Goal: Information Seeking & Learning: Learn about a topic

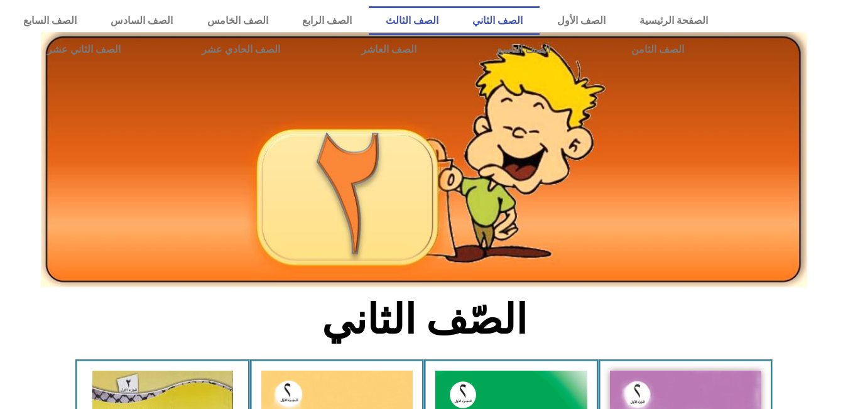
click at [456, 21] on link "الصف الثالث" at bounding box center [412, 20] width 87 height 29
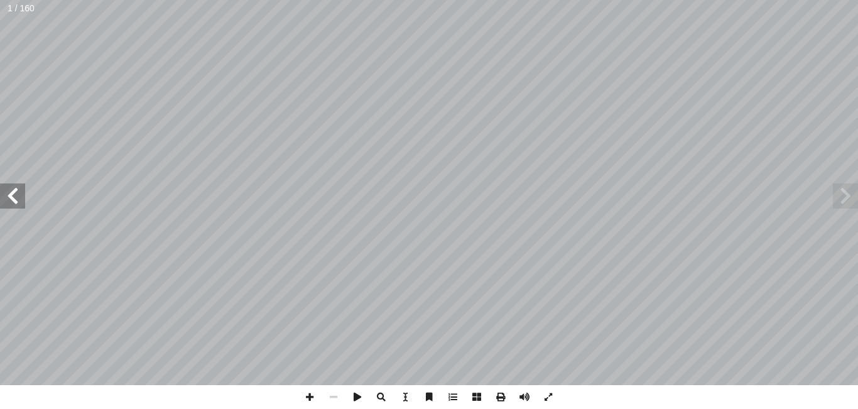
click at [24, 184] on span at bounding box center [12, 196] width 25 height 25
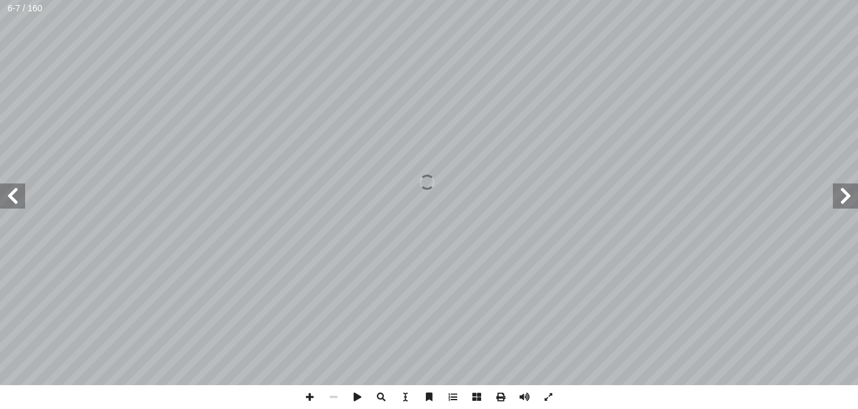
click at [24, 184] on span at bounding box center [12, 196] width 25 height 25
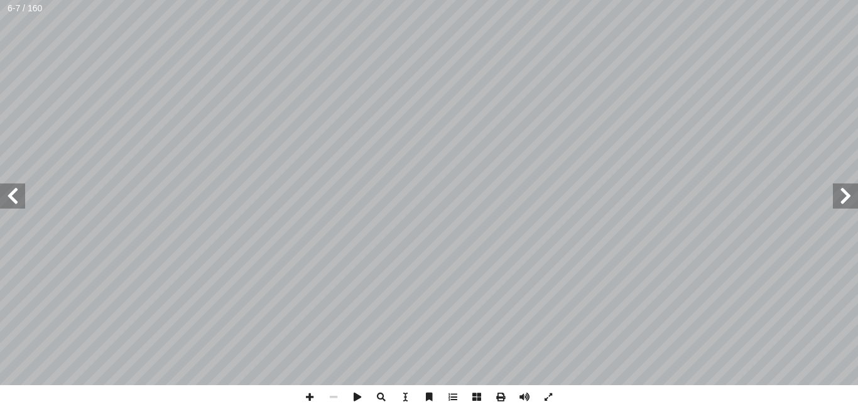
click at [24, 184] on span at bounding box center [12, 196] width 25 height 25
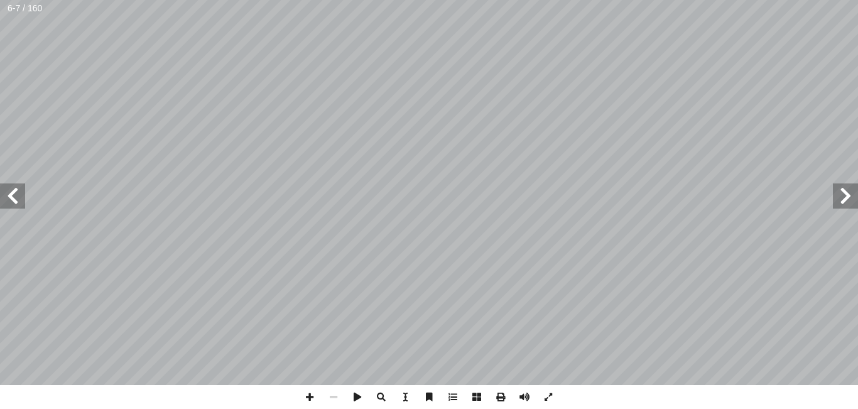
click at [24, 184] on span at bounding box center [12, 196] width 25 height 25
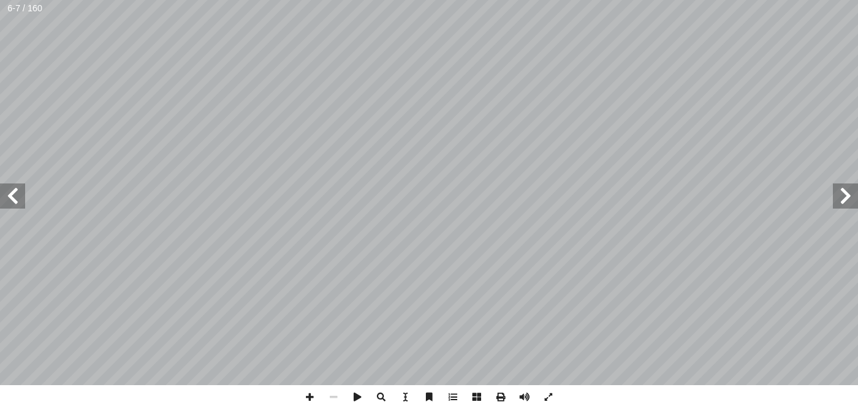
click at [24, 184] on span at bounding box center [12, 196] width 25 height 25
click at [847, 194] on span at bounding box center [845, 196] width 25 height 25
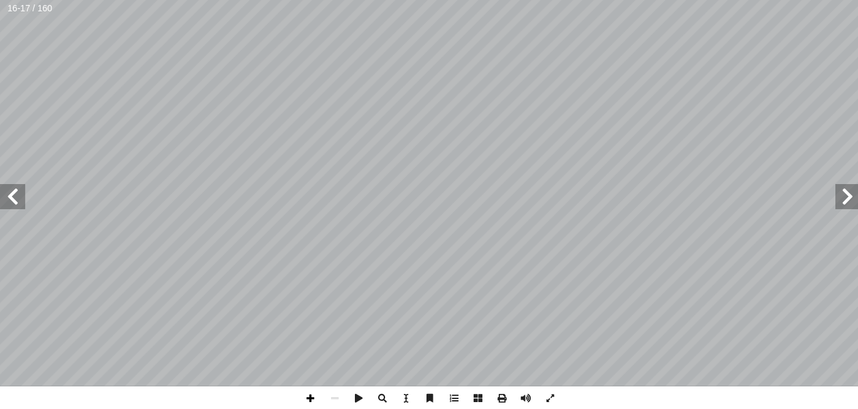
click at [310, 397] on span at bounding box center [310, 397] width 24 height 24
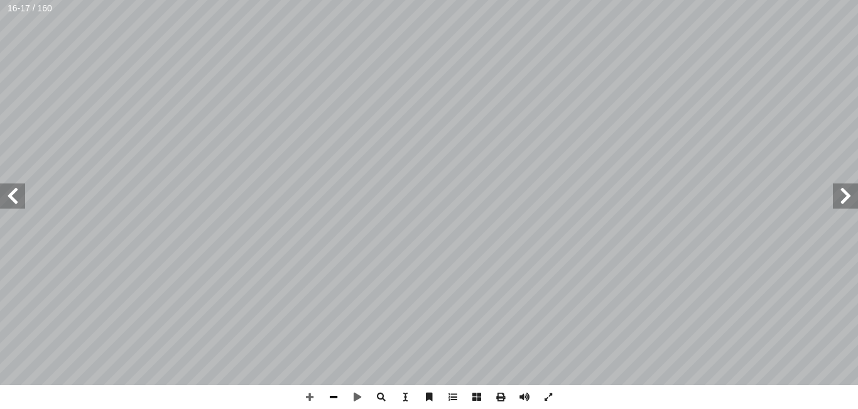
click at [337, 398] on span at bounding box center [334, 397] width 24 height 24
click at [839, 196] on span at bounding box center [845, 196] width 25 height 25
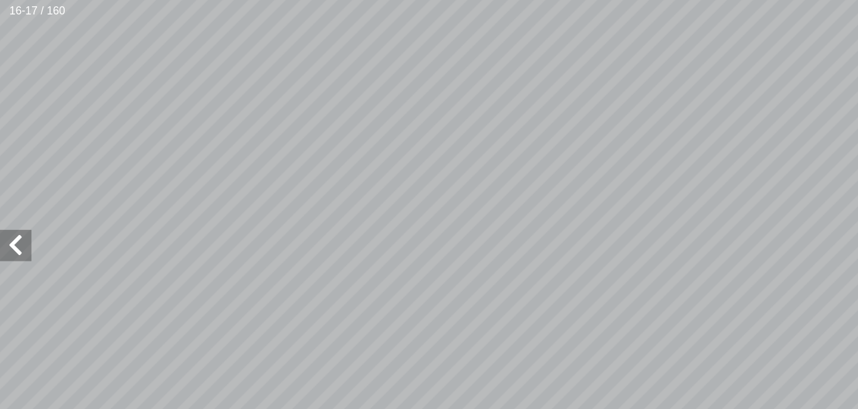
scroll to position [24, -19]
